Goal: Check status: Check status

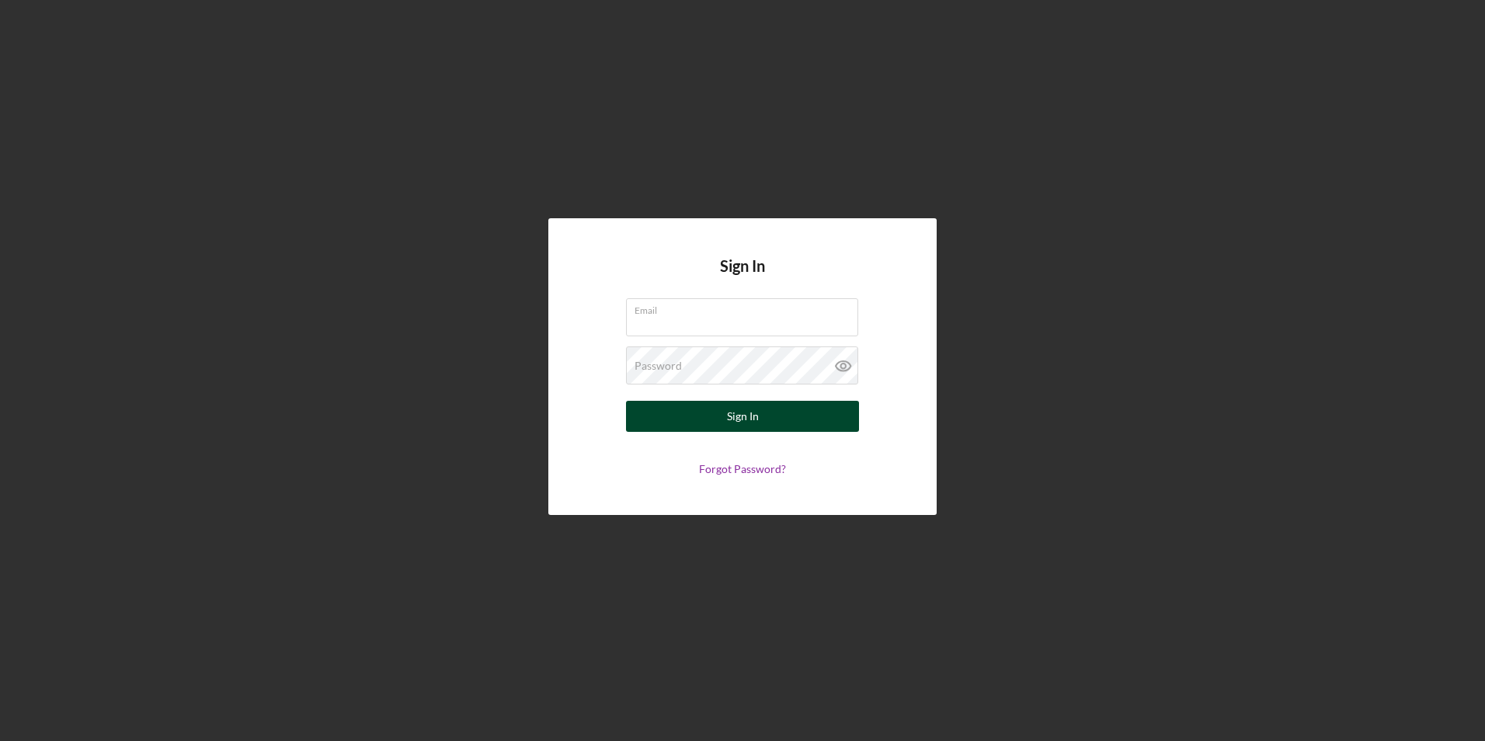
type input "[EMAIL_ADDRESS][DOMAIN_NAME]"
click at [732, 411] on div "Sign In" at bounding box center [743, 416] width 32 height 31
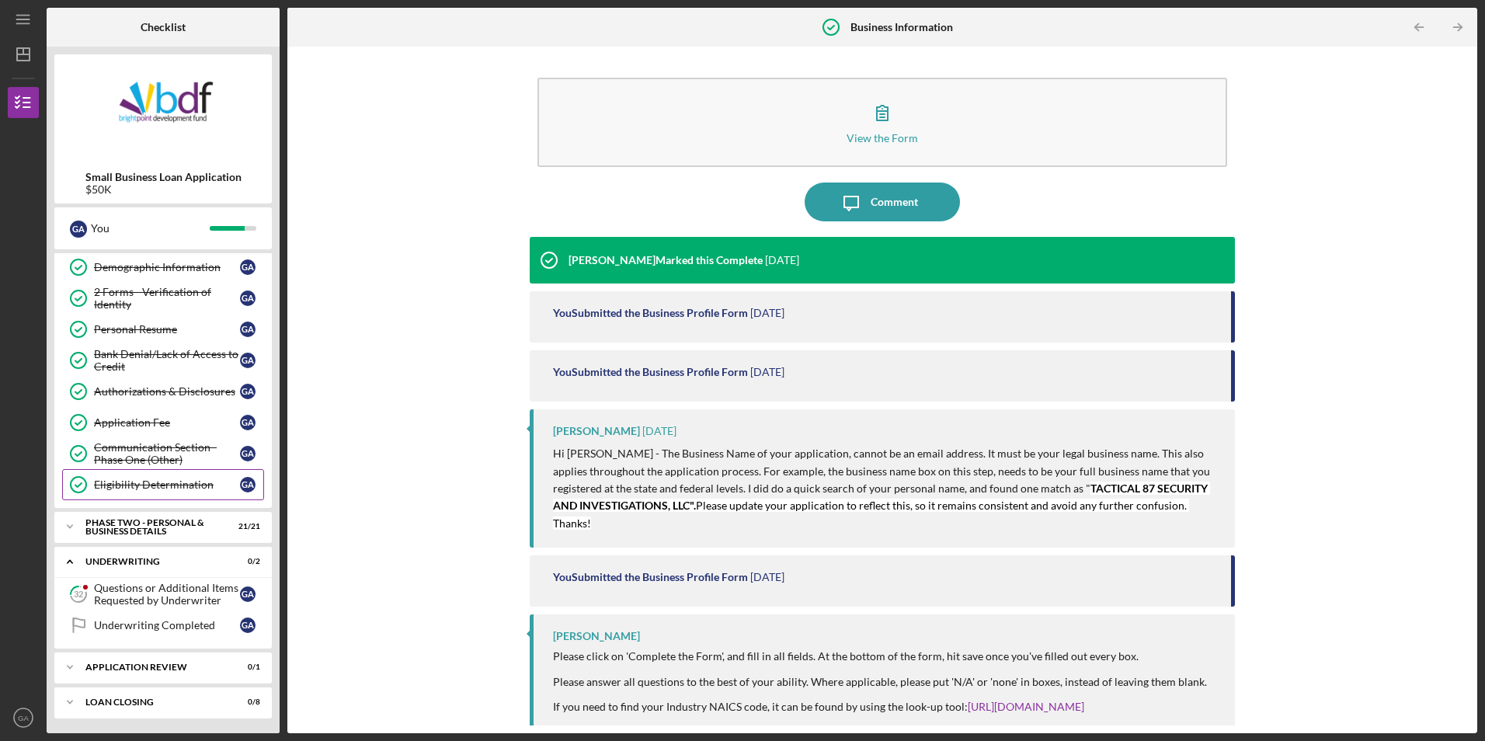
scroll to position [158, 0]
click at [186, 597] on div "Questions or Additional Items Requested by Underwriter" at bounding box center [167, 593] width 146 height 25
